Goal: Find specific page/section: Find specific page/section

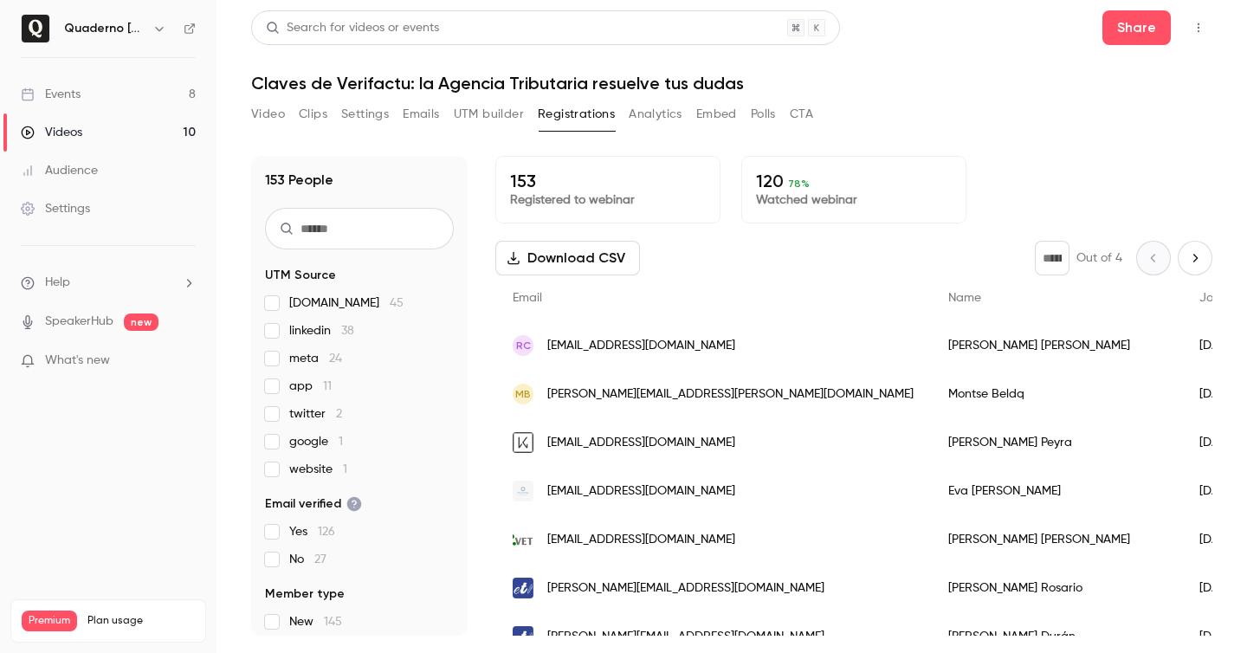
click at [121, 31] on h6 "Quaderno [GEOGRAPHIC_DATA]" at bounding box center [104, 28] width 81 height 17
click at [163, 29] on icon "button" at bounding box center [159, 29] width 14 height 14
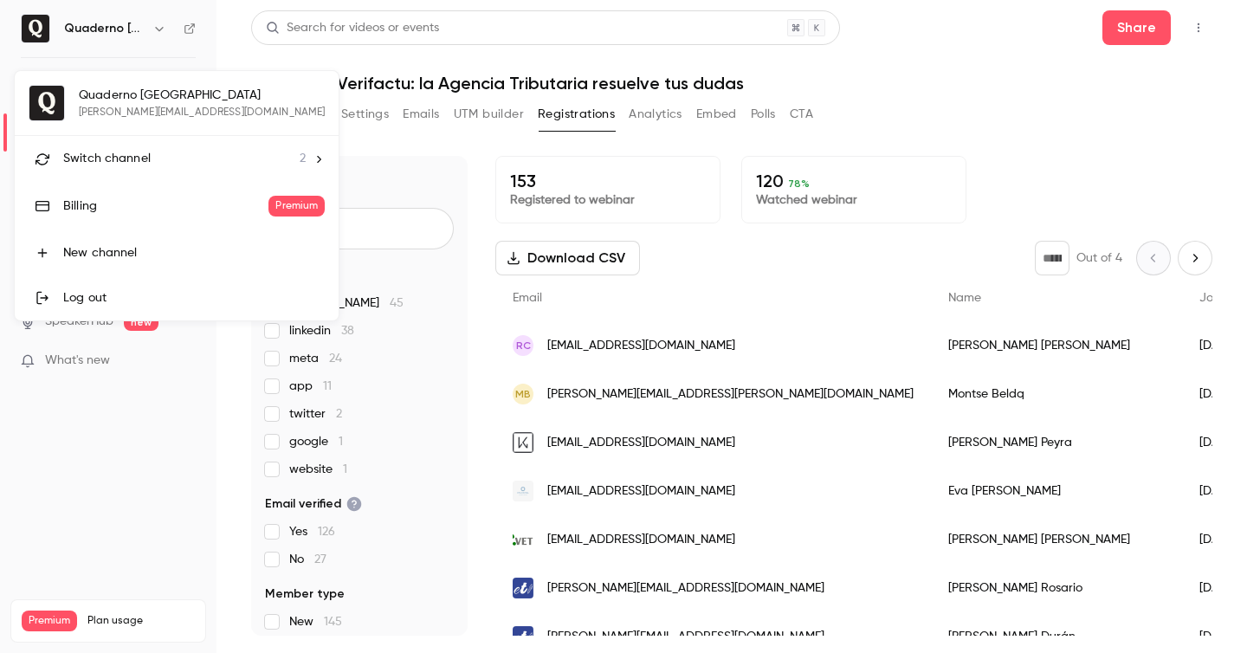
click at [136, 145] on li "Switch channel 2" at bounding box center [177, 159] width 324 height 46
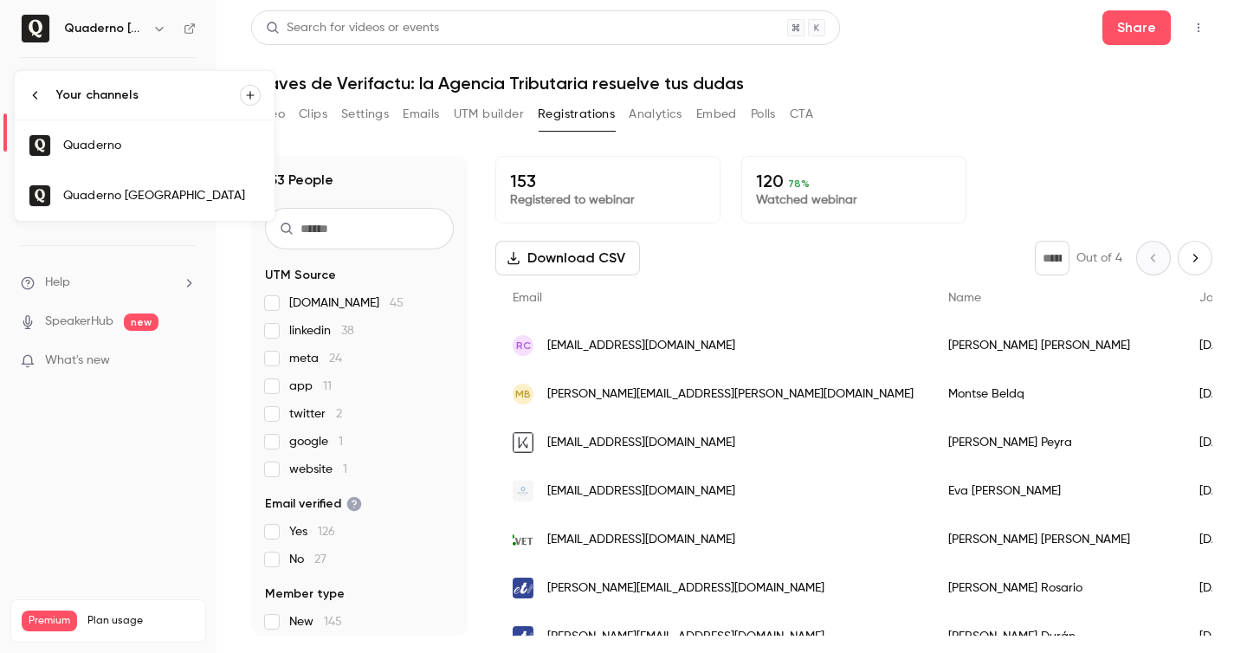
click at [132, 135] on link "Quaderno" at bounding box center [145, 145] width 260 height 50
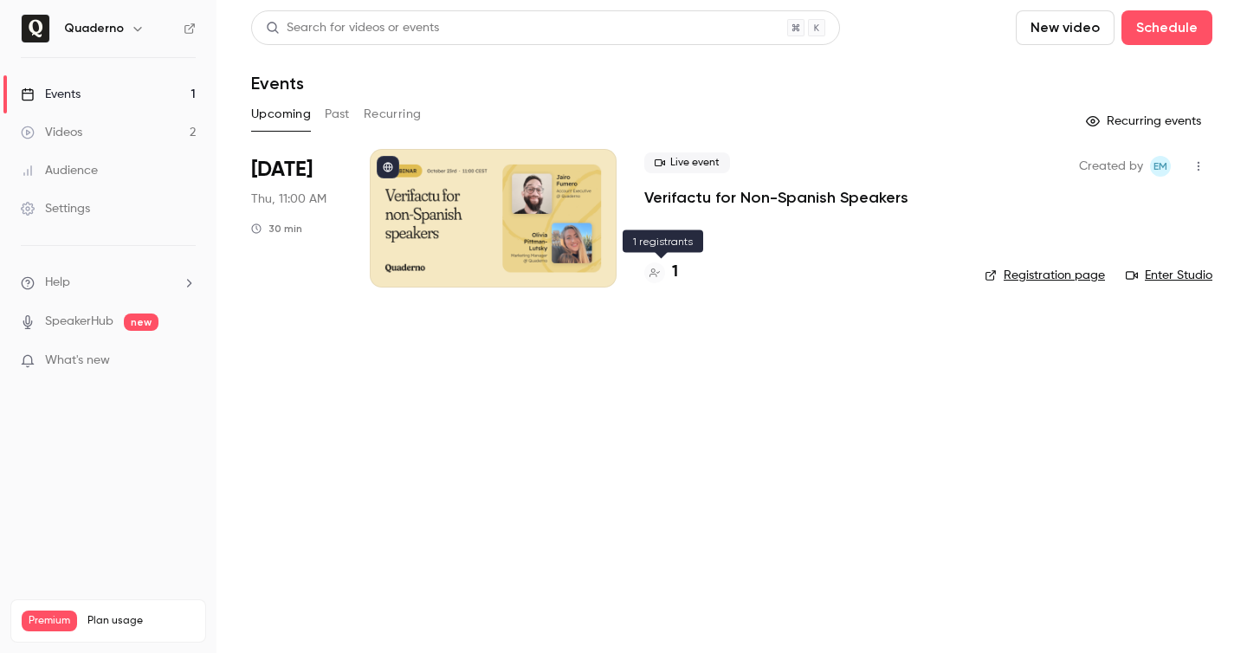
click at [676, 274] on h4 "1" at bounding box center [675, 272] width 6 height 23
